Goal: Task Accomplishment & Management: Complete application form

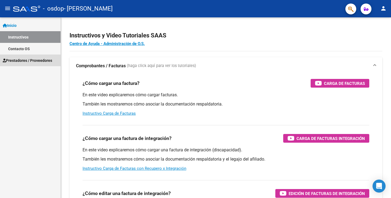
click at [43, 60] on span "Prestadores / Proveedores" at bounding box center [27, 61] width 49 height 6
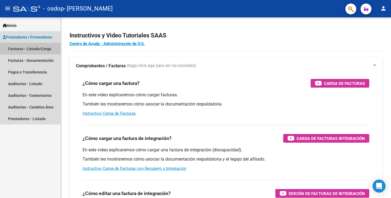
click at [41, 51] on link "Facturas - Listado/Carga" at bounding box center [30, 49] width 61 height 12
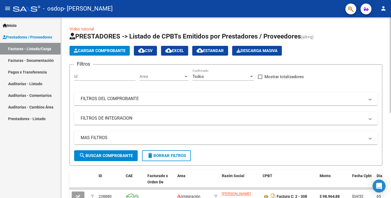
click at [391, 57] on div at bounding box center [390, 65] width 1 height 96
click at [388, 54] on div "Video tutorial PRESTADORES -> Listado de CPBTs Emitidos por Prestadores / Prove…" at bounding box center [226, 188] width 331 height 342
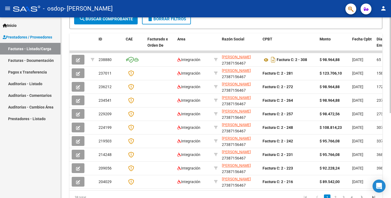
scroll to position [161, 0]
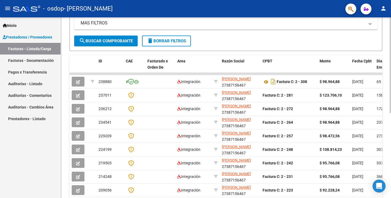
click at [381, 92] on div "Video tutorial PRESTADORES -> Listado de CPBTs Emitidos por Prestadores / Prove…" at bounding box center [227, 73] width 332 height 342
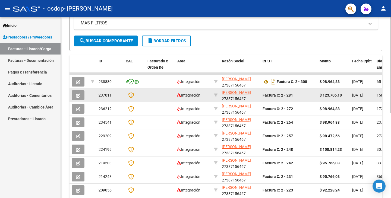
scroll to position [115, 0]
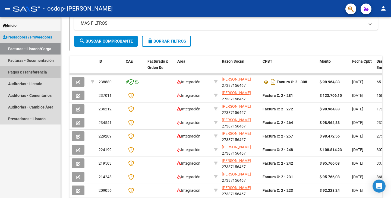
click at [42, 72] on link "Pagos x Transferencia" at bounding box center [30, 72] width 61 height 12
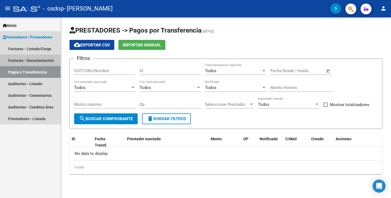
click at [47, 61] on link "Facturas - Documentación" at bounding box center [30, 61] width 61 height 12
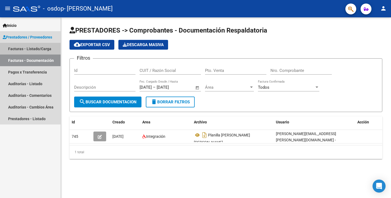
click at [47, 49] on link "Facturas - Listado/Carga" at bounding box center [30, 49] width 61 height 12
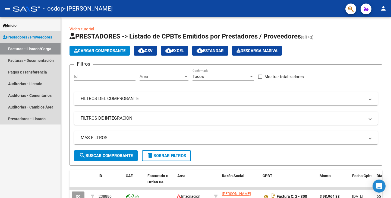
click at [45, 38] on span "Prestadores / Proveedores" at bounding box center [27, 37] width 49 height 6
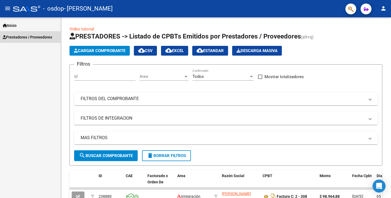
click at [43, 39] on span "Prestadores / Proveedores" at bounding box center [27, 37] width 49 height 6
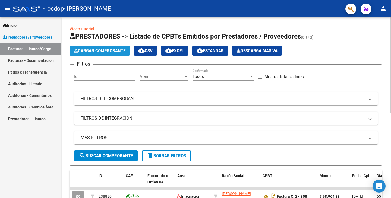
click at [81, 50] on span "Cargar Comprobante" at bounding box center [100, 50] width 52 height 5
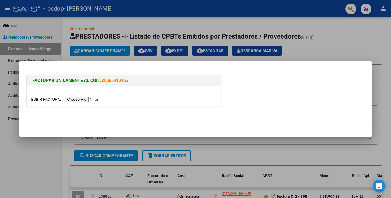
click at [86, 99] on input "file" at bounding box center [65, 100] width 69 height 6
click at [363, 31] on div at bounding box center [195, 99] width 391 height 198
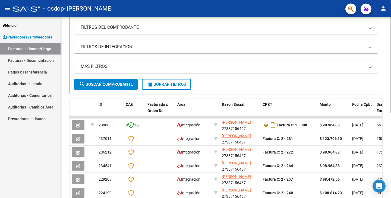
scroll to position [74, 0]
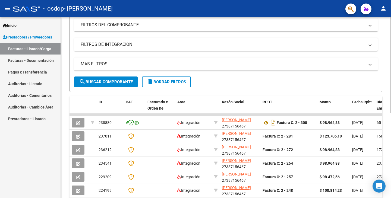
click at [384, 117] on div "Video tutorial PRESTADORES -> Listado de CPBTs Emitidos por Prestadores / Prove…" at bounding box center [227, 114] width 332 height 342
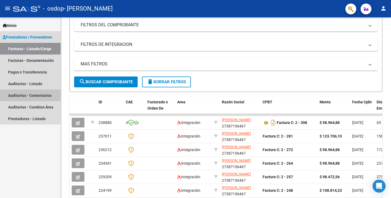
click at [26, 98] on link "Auditorías - Comentarios" at bounding box center [30, 96] width 61 height 12
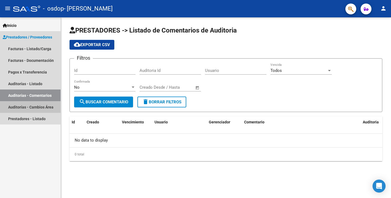
click at [31, 107] on link "Auditorías - Cambios Área" at bounding box center [30, 107] width 61 height 12
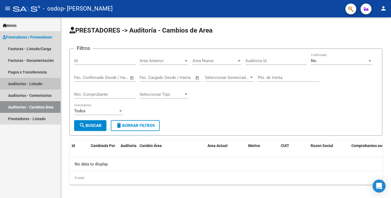
click at [30, 88] on link "Auditorías - Listado" at bounding box center [30, 84] width 61 height 12
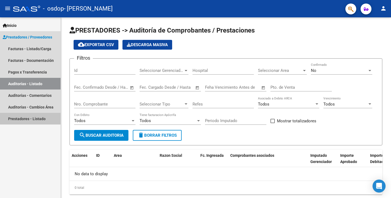
click at [31, 117] on link "Prestadores - Listado" at bounding box center [30, 119] width 61 height 12
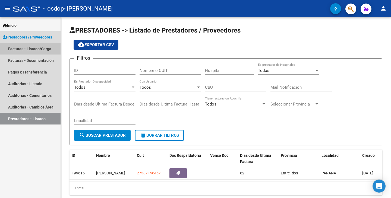
click at [39, 49] on link "Facturas - Listado/Carga" at bounding box center [30, 49] width 61 height 12
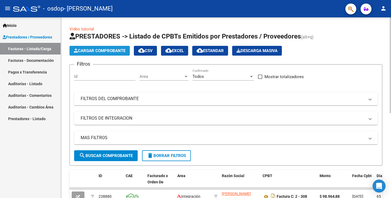
click at [119, 49] on span "Cargar Comprobante" at bounding box center [100, 50] width 52 height 5
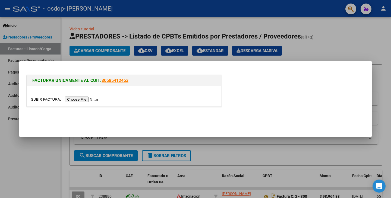
click at [97, 96] on div at bounding box center [124, 96] width 195 height 20
click at [97, 98] on input "file" at bounding box center [65, 100] width 69 height 6
click at [100, 99] on input "file" at bounding box center [65, 100] width 69 height 6
click at [334, 44] on div at bounding box center [195, 99] width 391 height 198
